Goal: Task Accomplishment & Management: Use online tool/utility

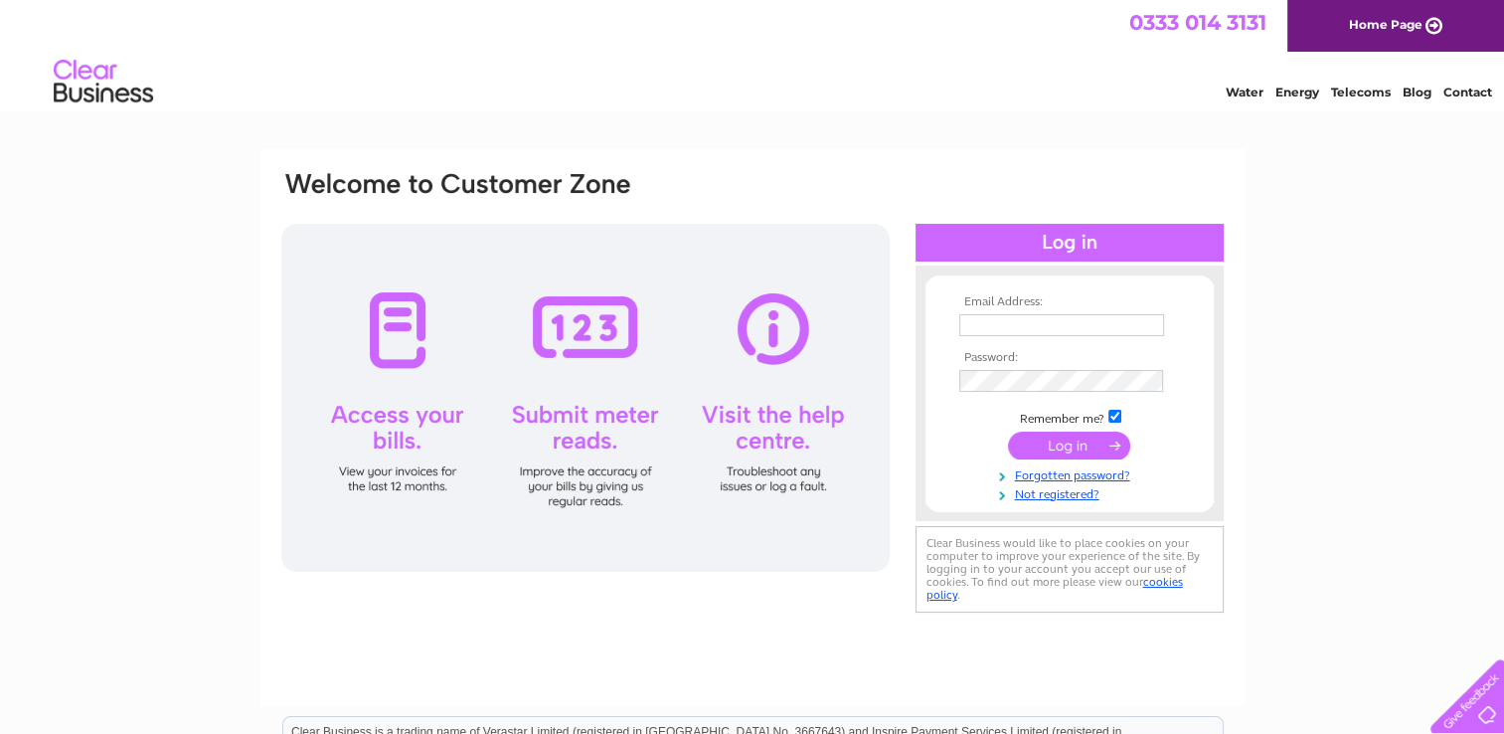
type input "mail@coastalreflections.co.uk"
click at [1048, 441] on input "submit" at bounding box center [1069, 445] width 122 height 28
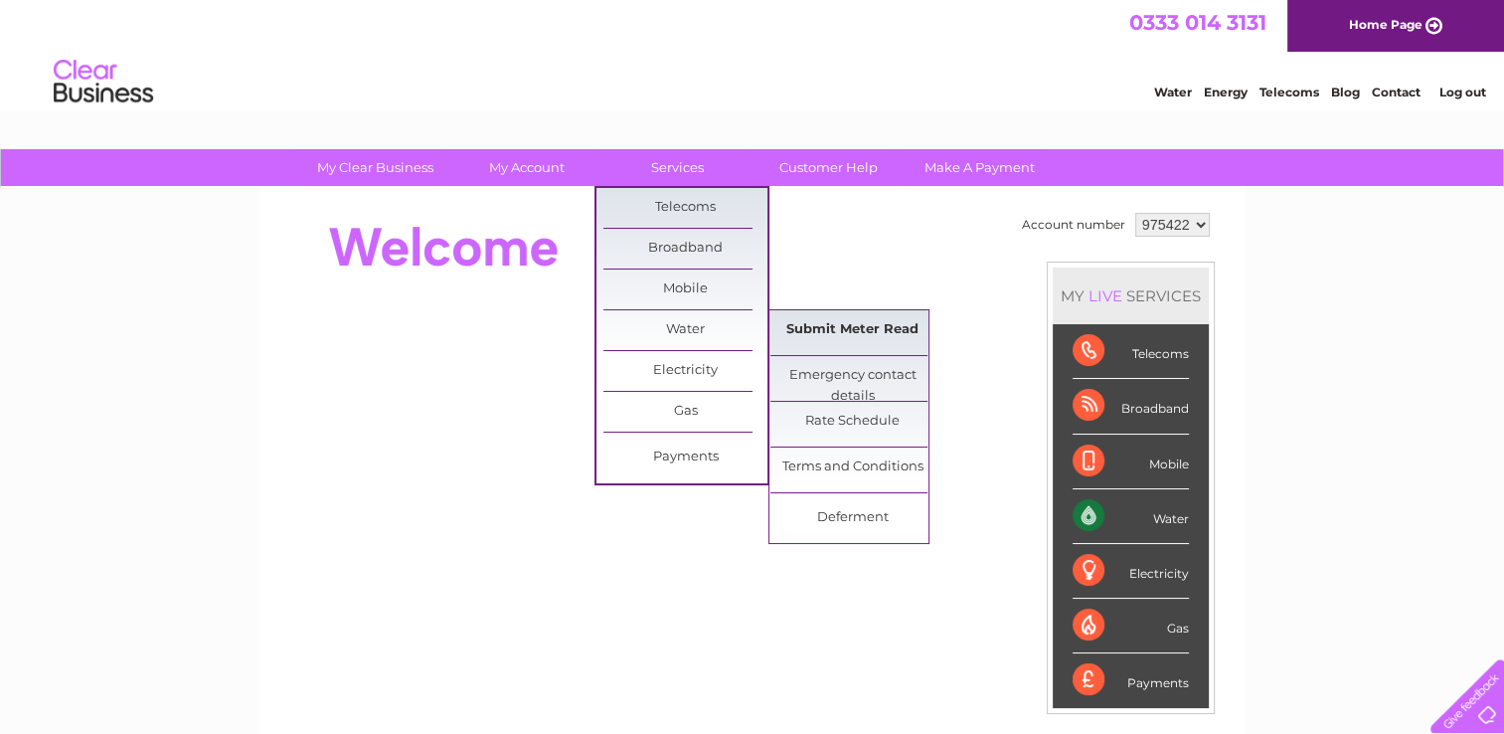
click at [875, 334] on link "Submit Meter Read" at bounding box center [852, 330] width 164 height 40
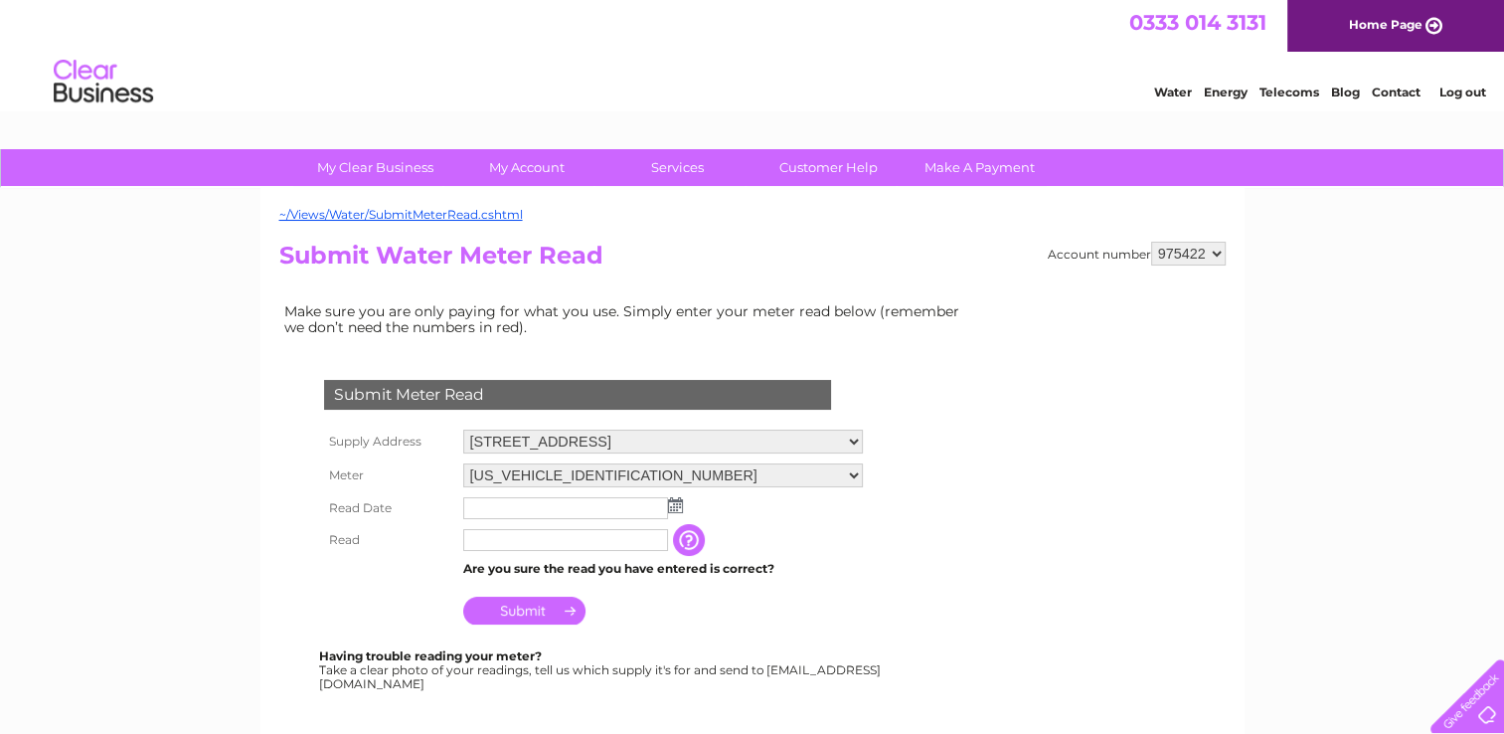
click at [672, 508] on img at bounding box center [675, 505] width 15 height 16
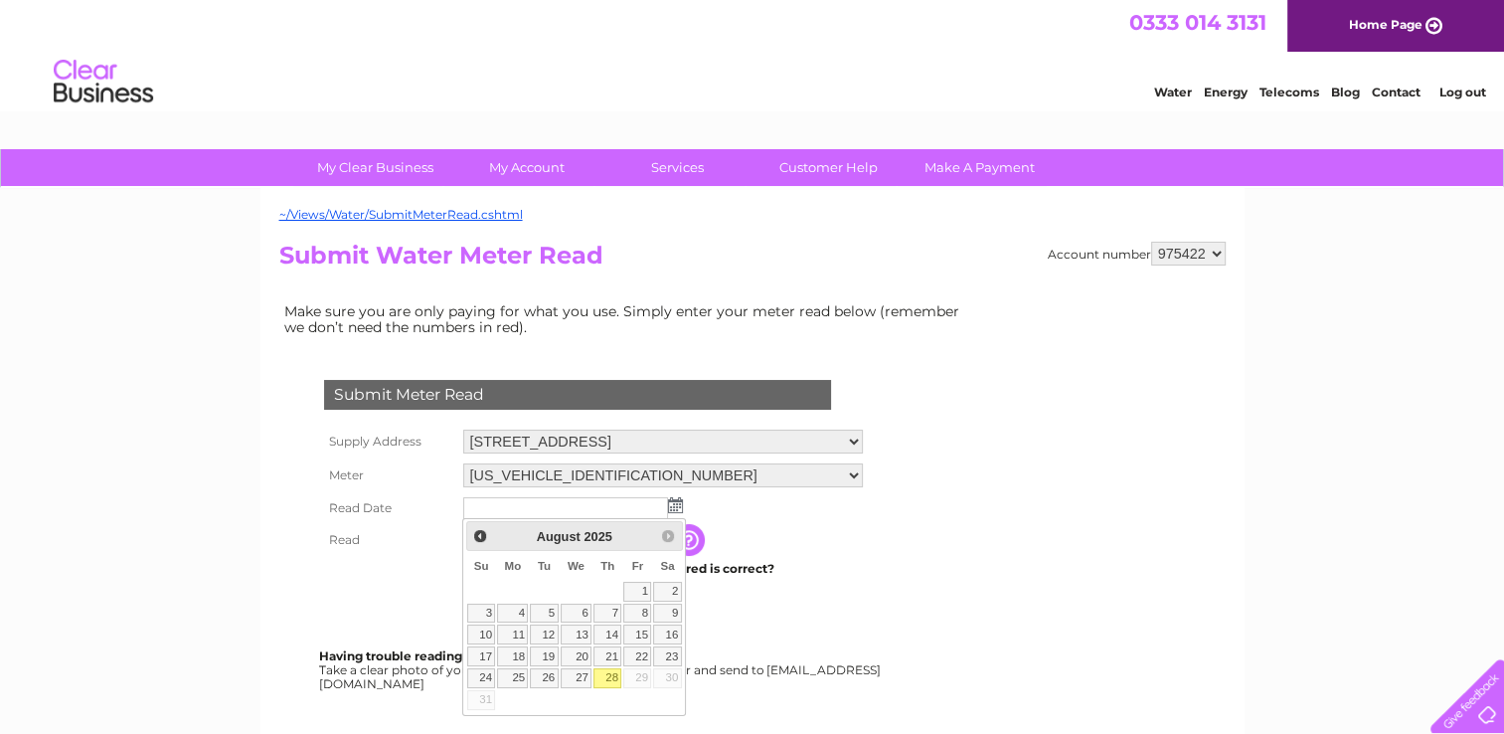
click at [616, 670] on link "28" at bounding box center [607, 678] width 28 height 20
type input "2025/08/28"
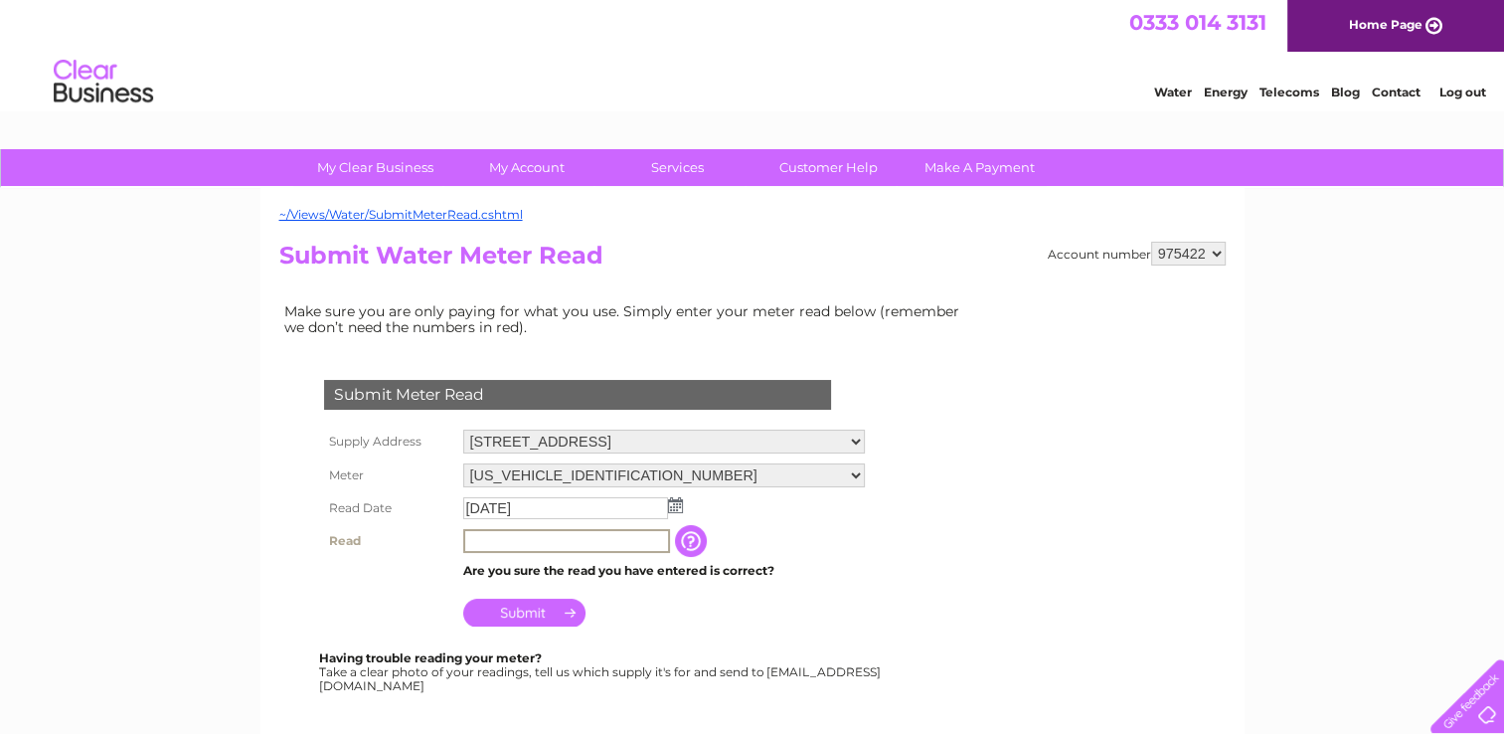
click at [600, 543] on input "text" at bounding box center [566, 541] width 207 height 24
type input "00060"
click at [521, 601] on input "Submit" at bounding box center [524, 610] width 122 height 28
